Goal: Task Accomplishment & Management: Manage account settings

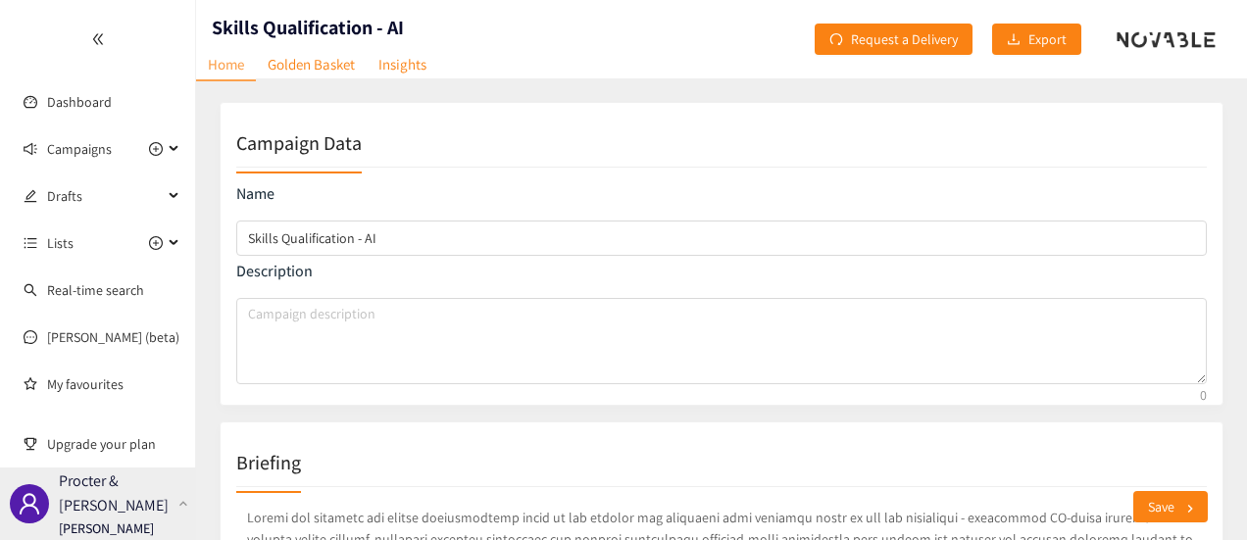
click at [129, 491] on p "Procter & [PERSON_NAME]" at bounding box center [115, 493] width 112 height 49
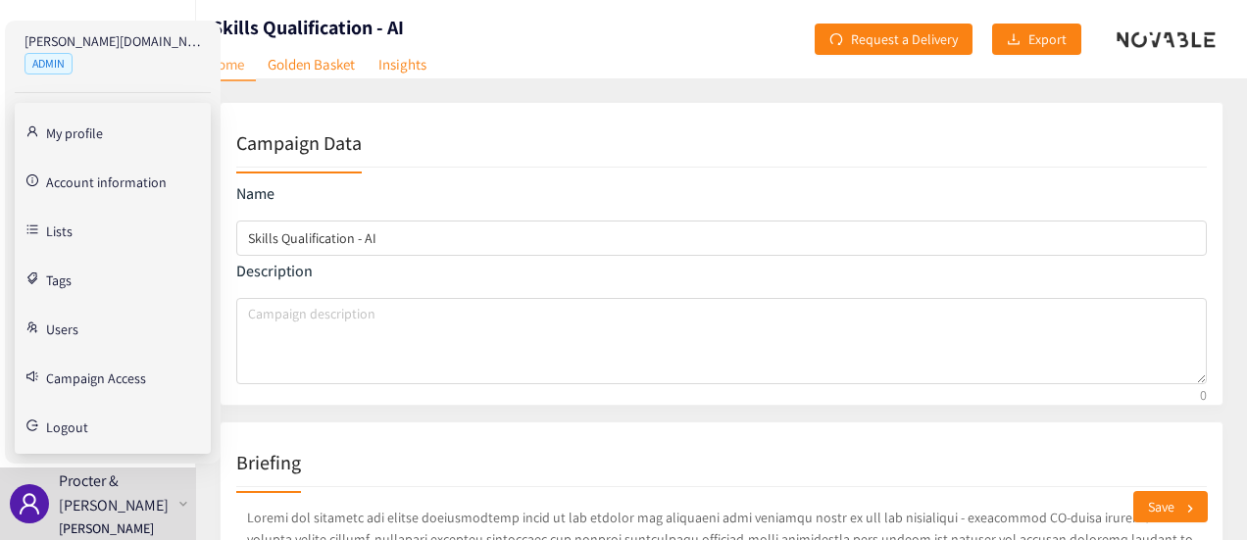
click at [76, 325] on link "Users" at bounding box center [62, 328] width 32 height 18
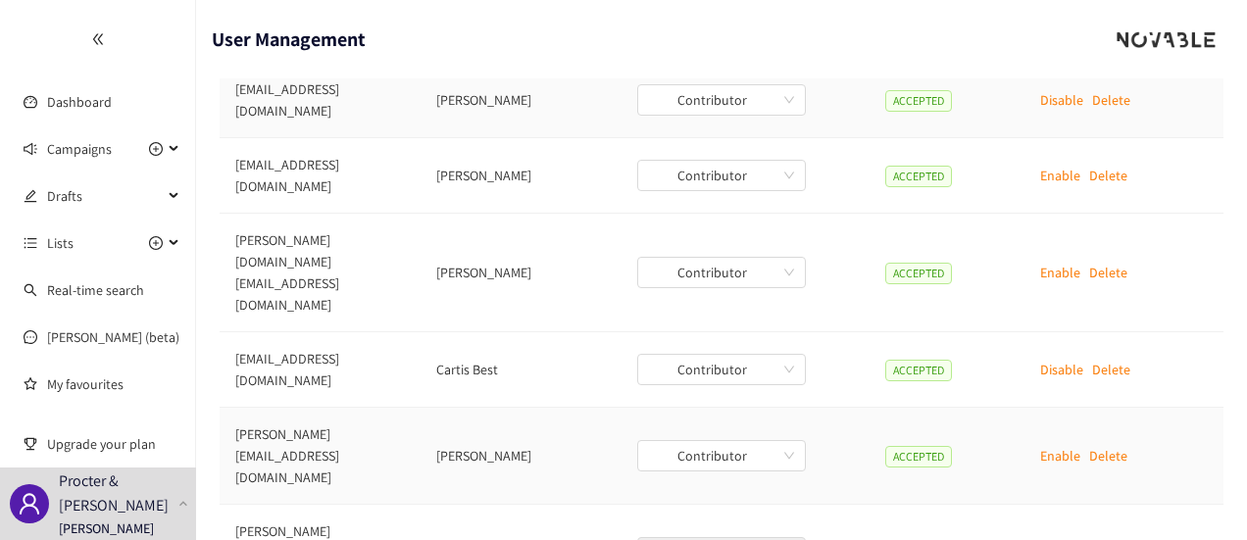
scroll to position [379, 0]
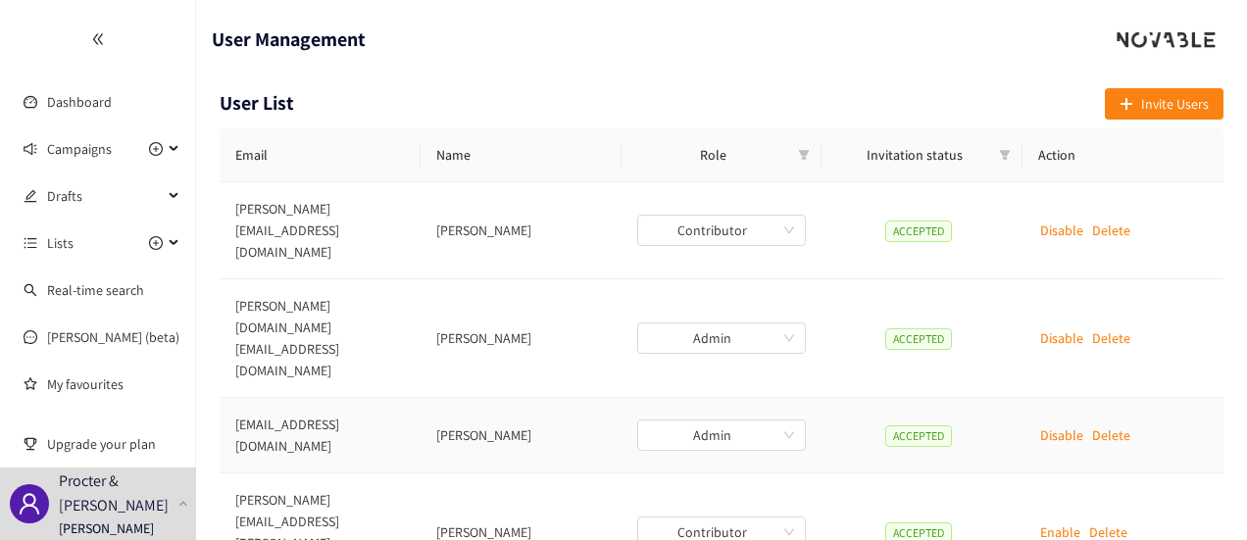
scroll to position [0, 0]
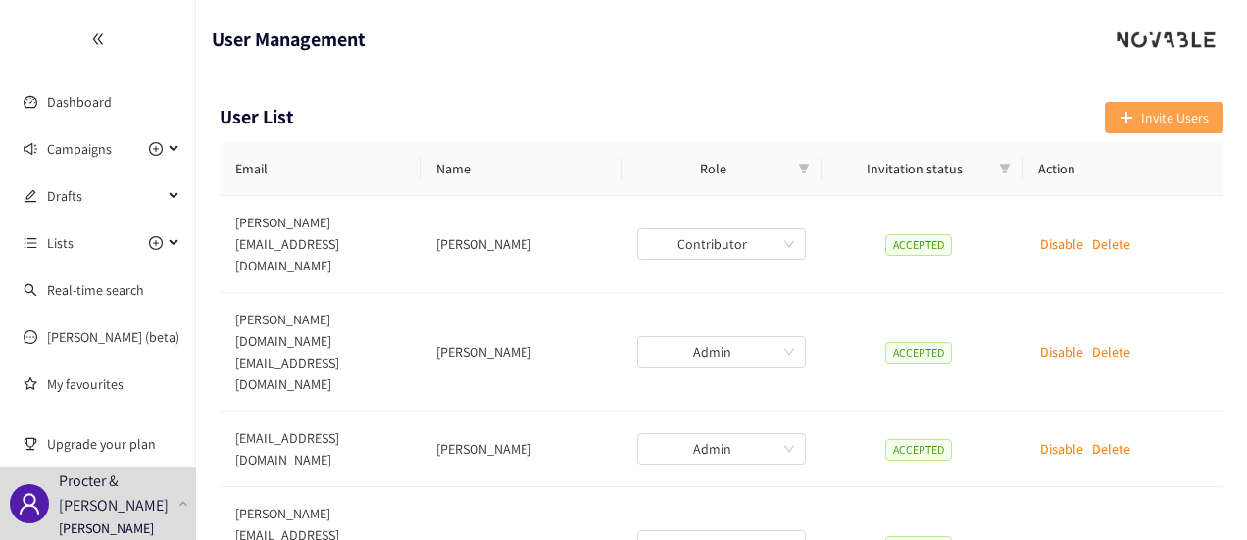
click at [761, 115] on icon "plus" at bounding box center [1126, 118] width 14 height 14
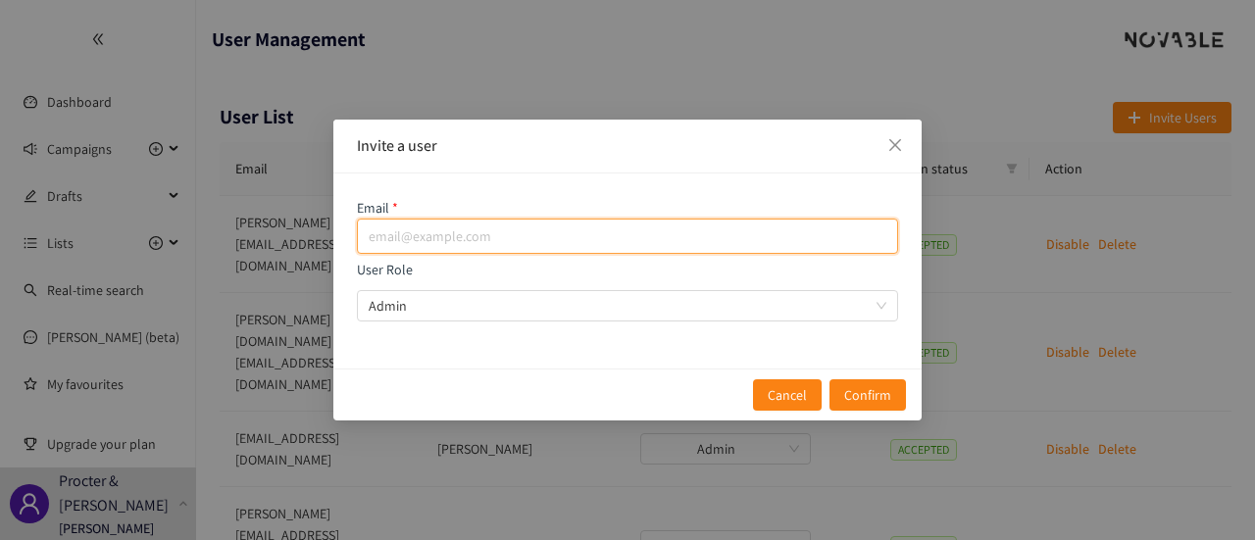
click at [437, 235] on input "email" at bounding box center [627, 236] width 541 height 35
paste input "[EMAIL_ADDRESS][DOMAIN_NAME]"
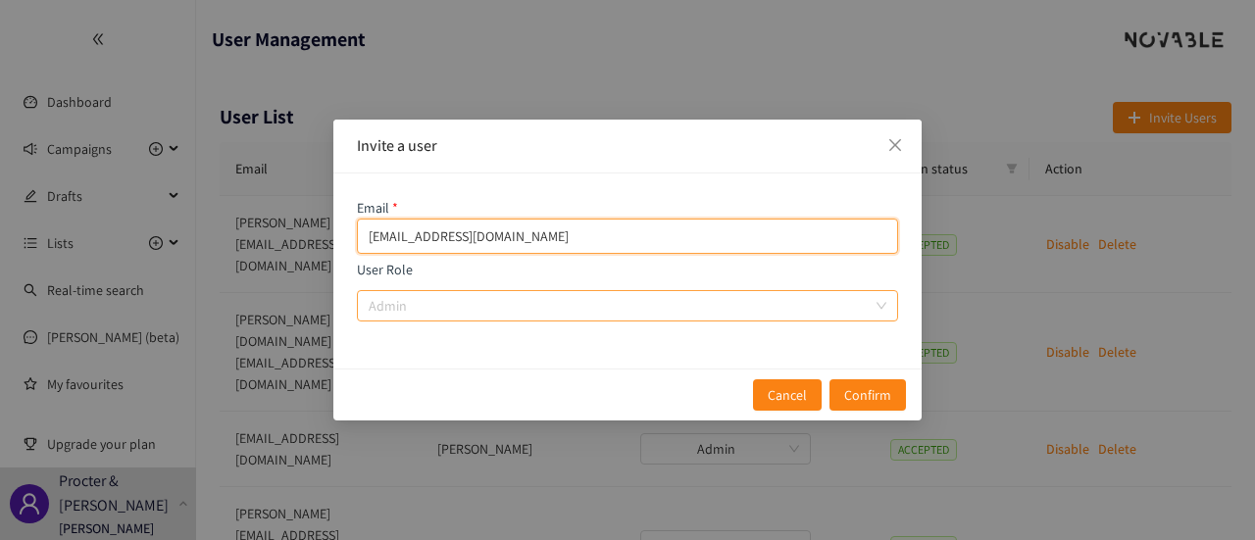
click at [415, 308] on span "Admin" at bounding box center [628, 305] width 518 height 29
type input "[EMAIL_ADDRESS][DOMAIN_NAME]"
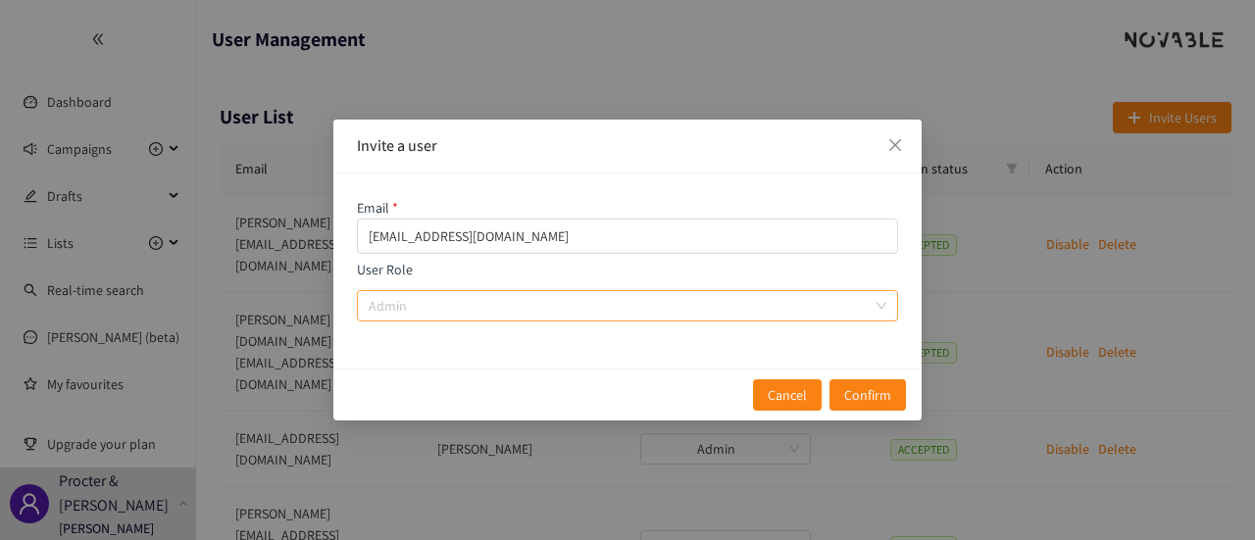
click at [415, 308] on input "User Role Admin" at bounding box center [621, 305] width 504 height 29
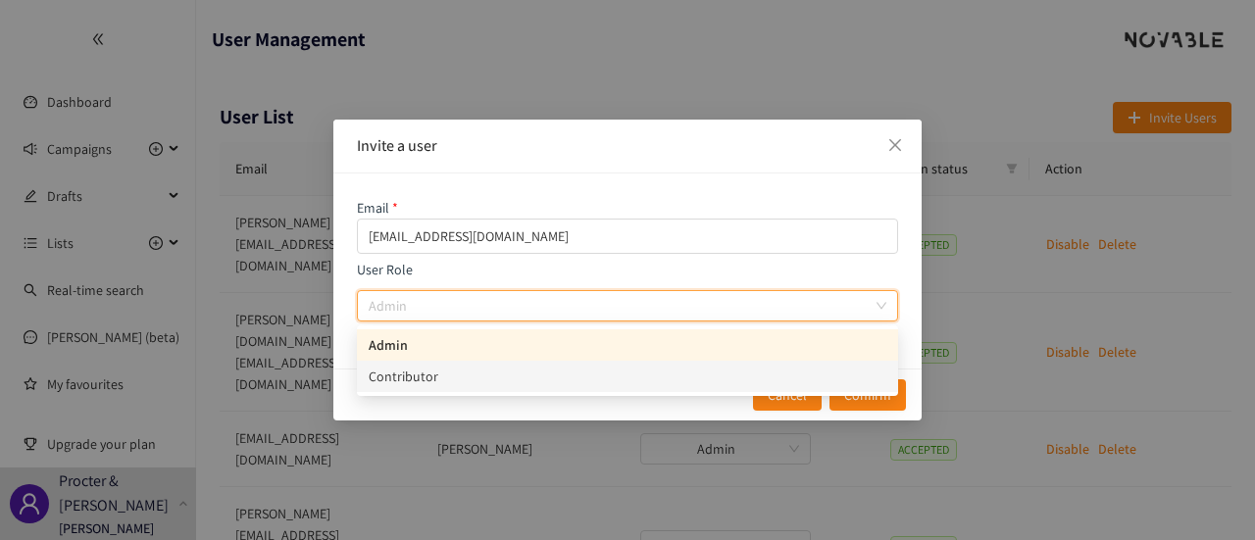
click at [409, 375] on div "Contributor" at bounding box center [628, 377] width 518 height 22
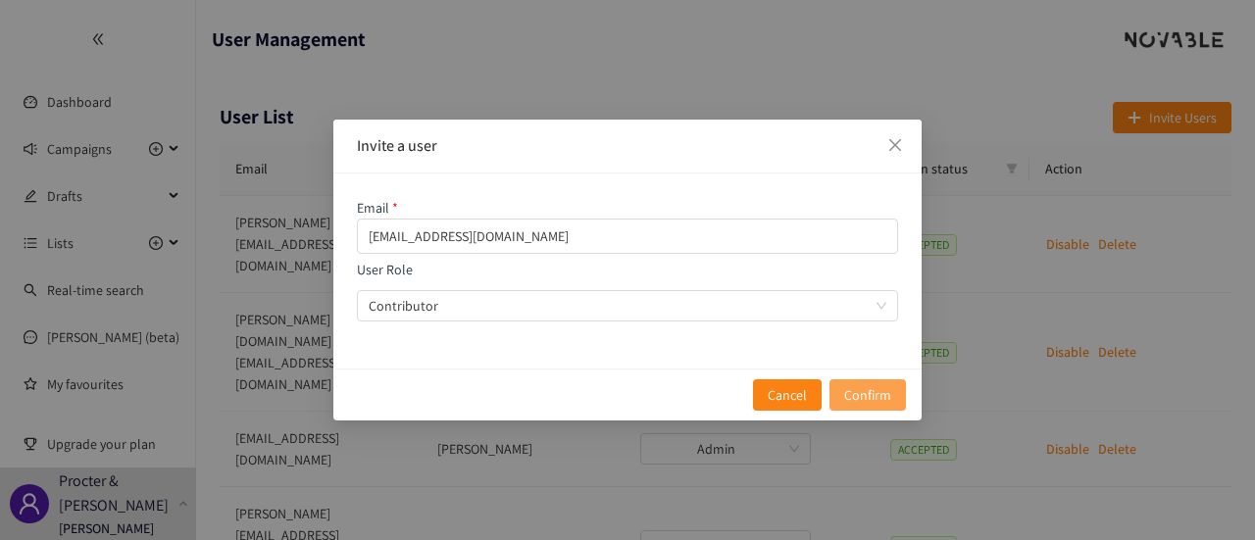
click at [761, 390] on span "Confirm" at bounding box center [867, 395] width 47 height 22
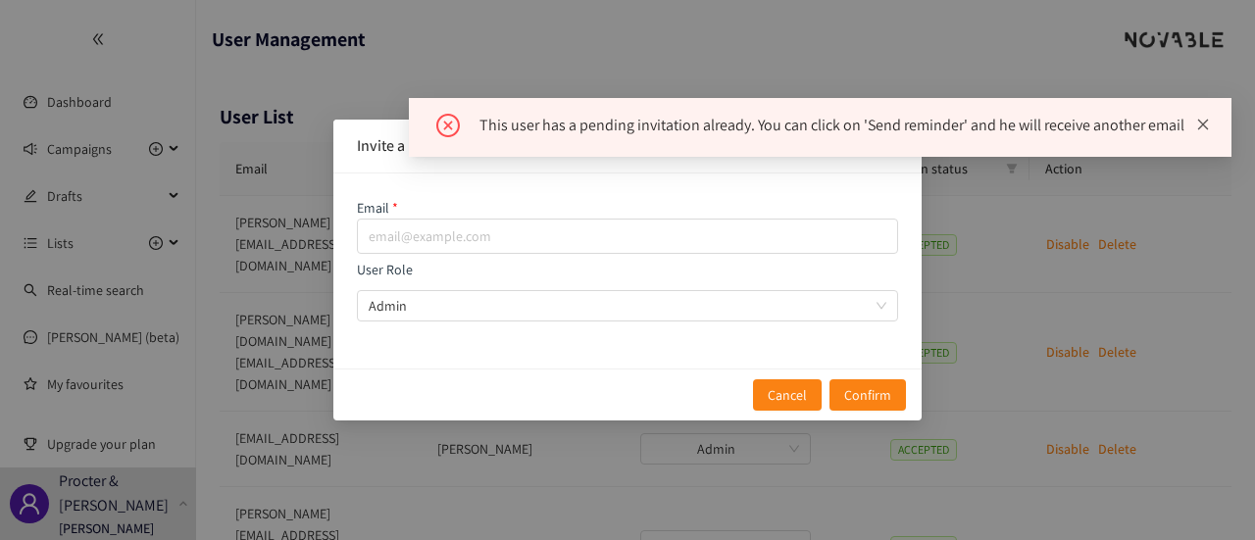
click at [761, 123] on icon "close" at bounding box center [1203, 125] width 14 height 14
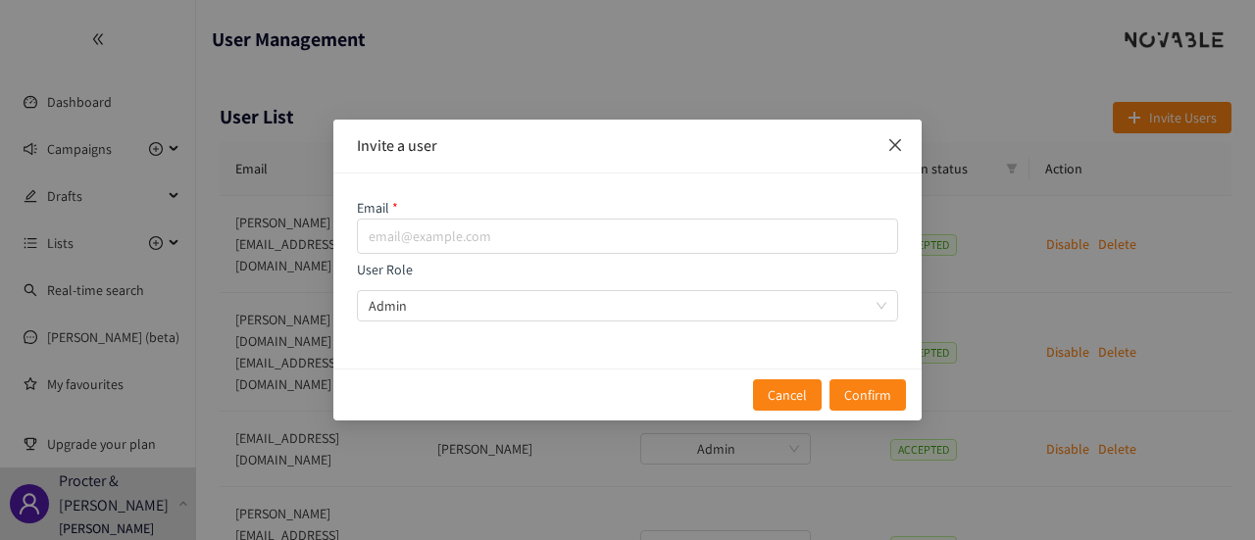
click at [761, 143] on icon "close" at bounding box center [895, 145] width 12 height 12
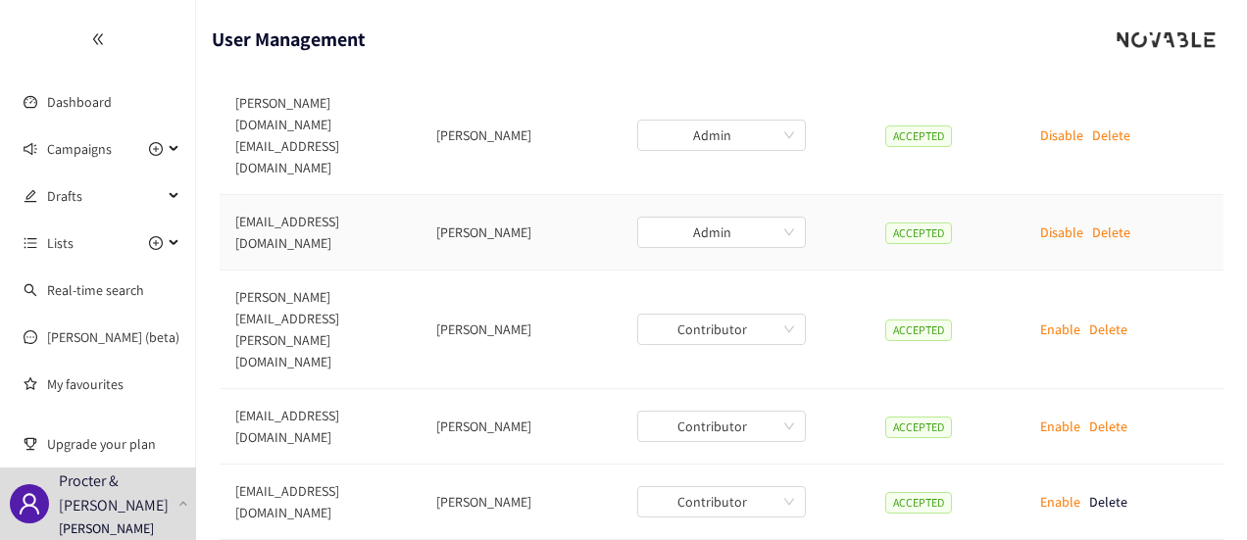
scroll to position [379, 0]
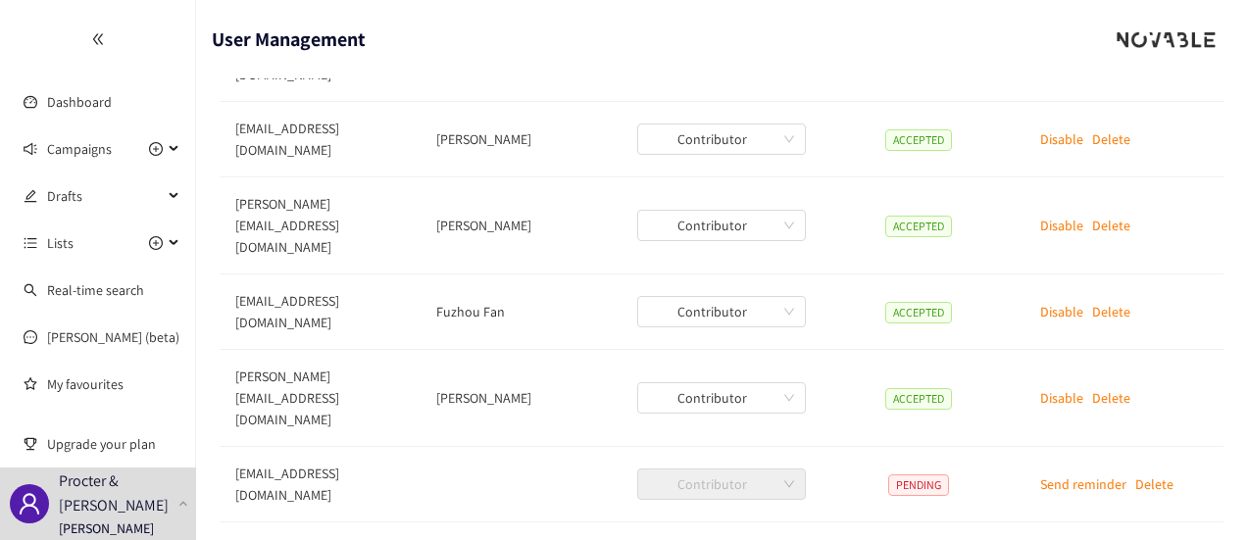
scroll to position [183, 0]
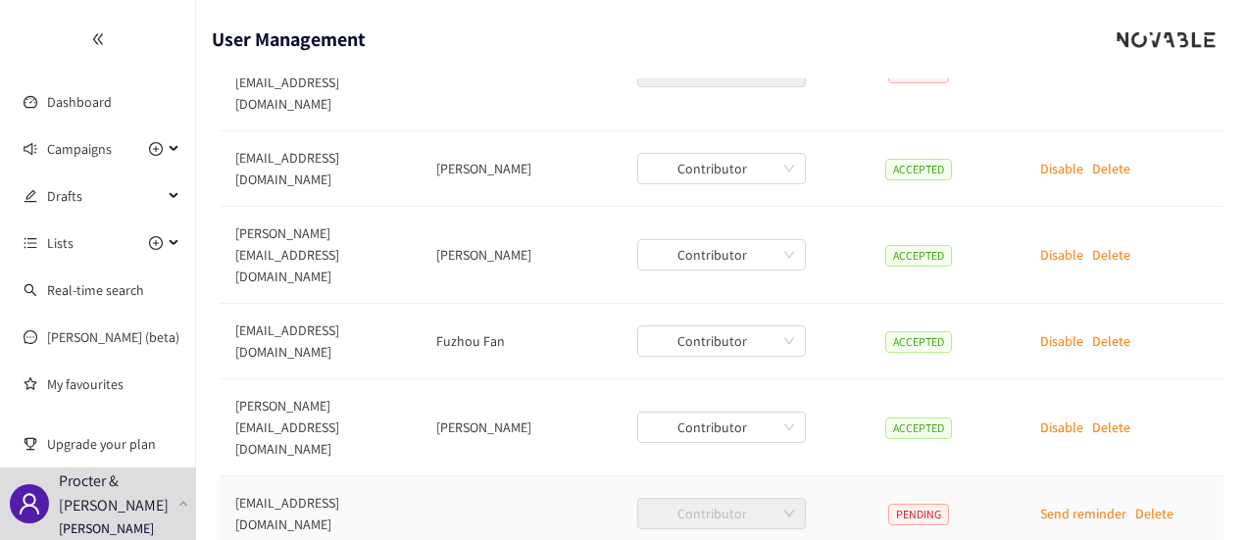
click at [761, 503] on p "Send reminder" at bounding box center [1083, 514] width 86 height 22
